Goal: Find specific page/section: Find specific page/section

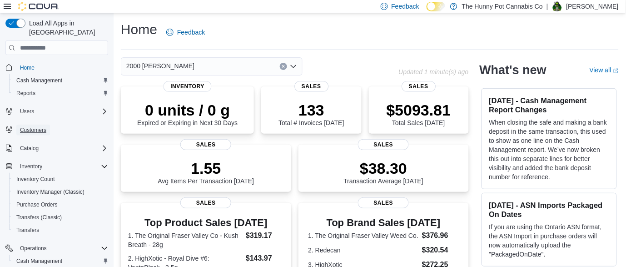
click at [32, 124] on span "Customers" at bounding box center [33, 129] width 26 height 11
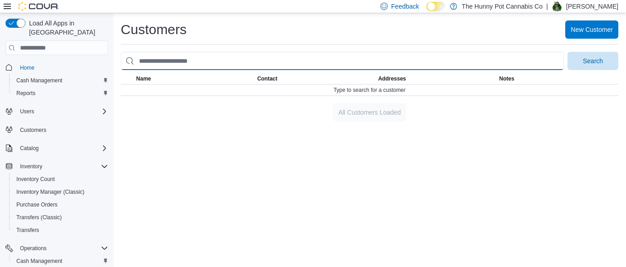
click at [251, 62] on input "search" at bounding box center [342, 61] width 443 height 18
type input "**********"
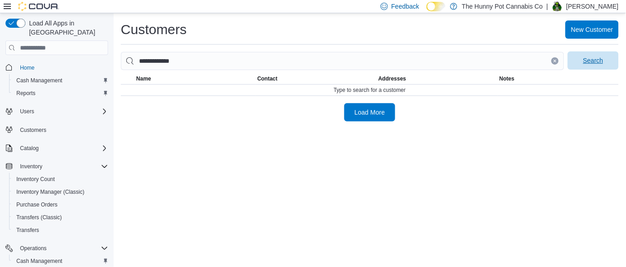
click at [583, 55] on span "Search" at bounding box center [593, 60] width 40 height 18
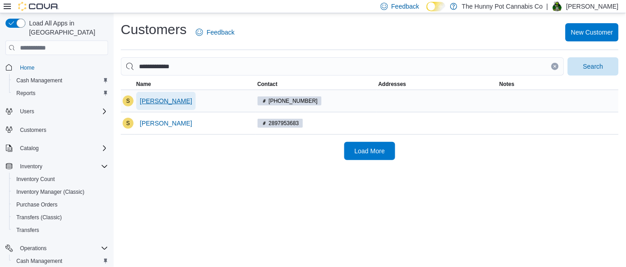
click at [158, 106] on span "[PERSON_NAME]" at bounding box center [166, 101] width 52 height 18
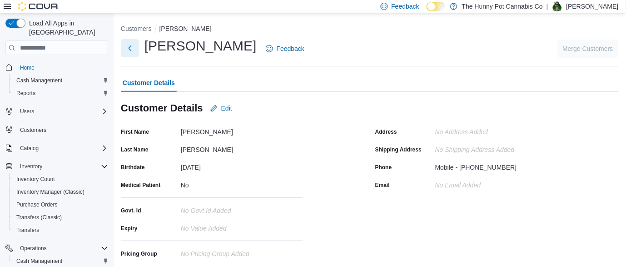
click at [129, 47] on button "Next" at bounding box center [130, 48] width 18 height 18
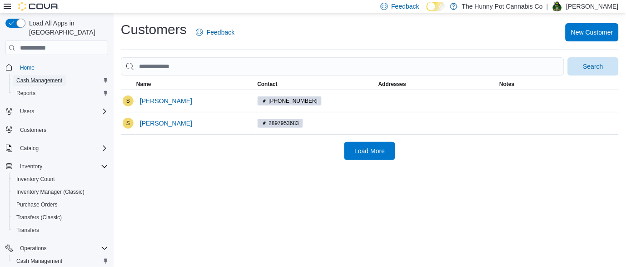
click at [45, 77] on span "Cash Management" at bounding box center [39, 80] width 46 height 7
